Goal: Task Accomplishment & Management: Manage account settings

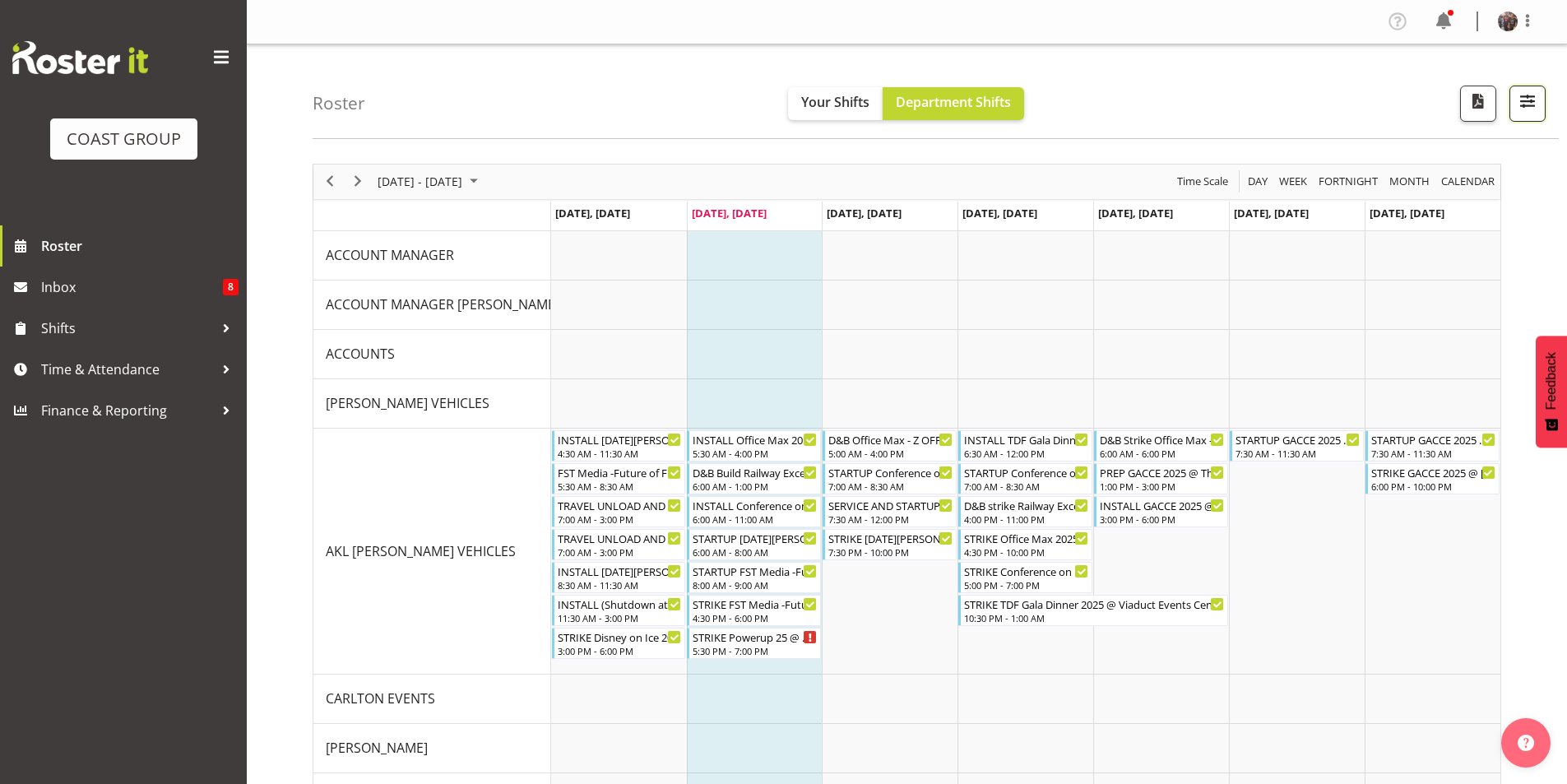
click at [1530, 101] on span "button" at bounding box center [1528, 101] width 21 height 21
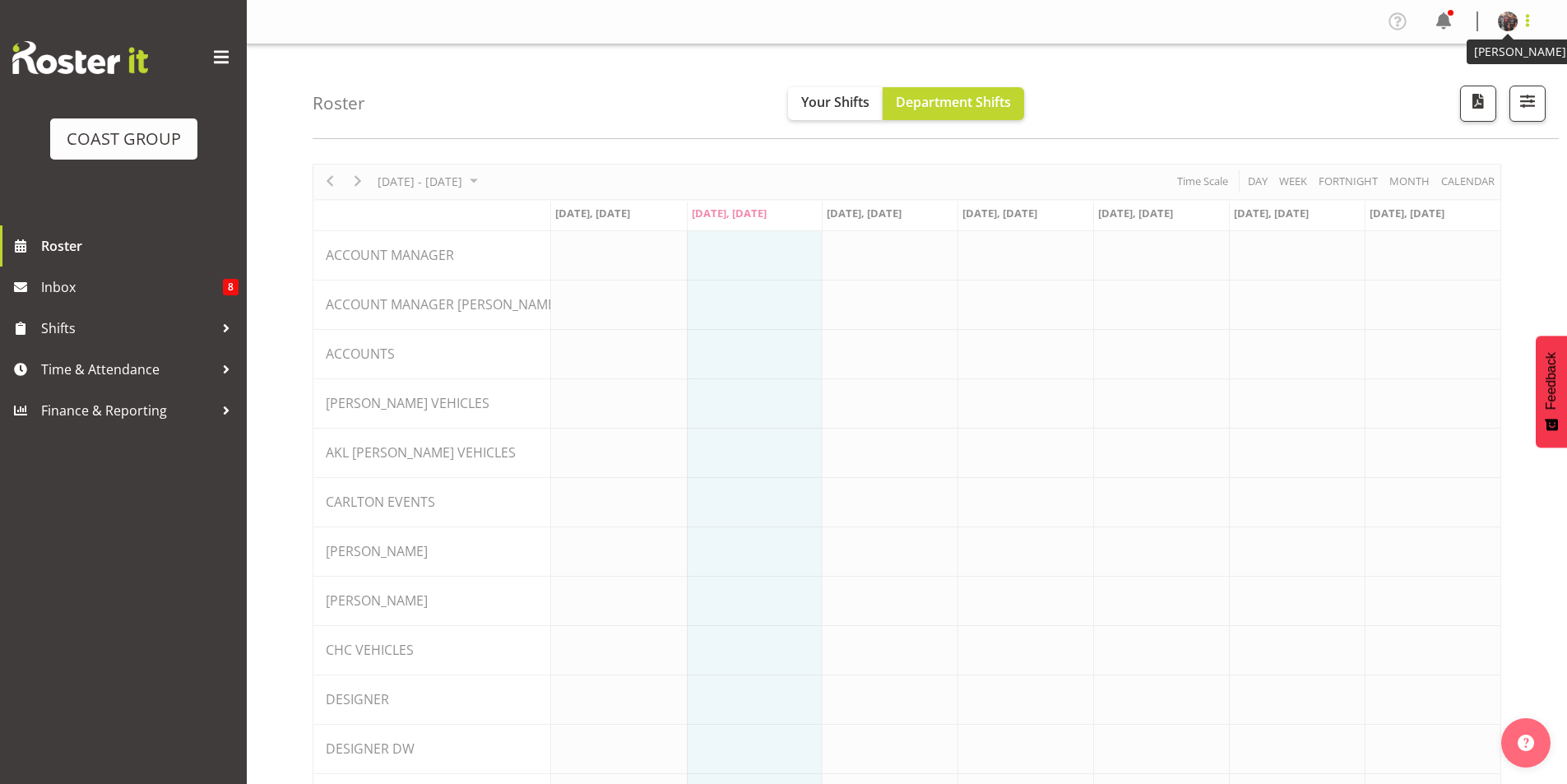
click at [1528, 20] on span at bounding box center [1528, 20] width 20 height 20
click at [1456, 81] on link "Log Out" at bounding box center [1458, 87] width 158 height 30
